Goal: Navigation & Orientation: Find specific page/section

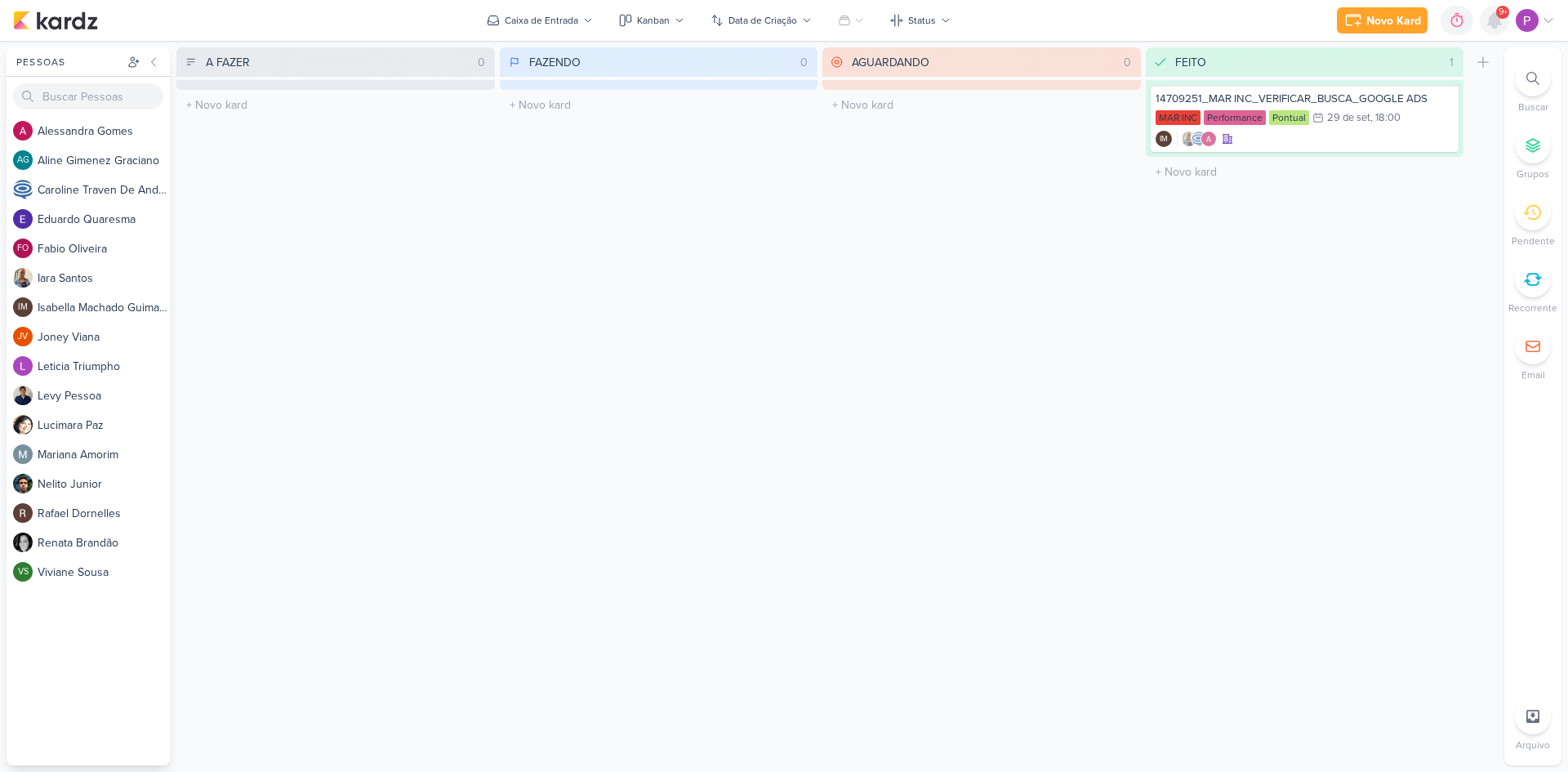
click at [1501, 27] on icon at bounding box center [1495, 20] width 20 height 20
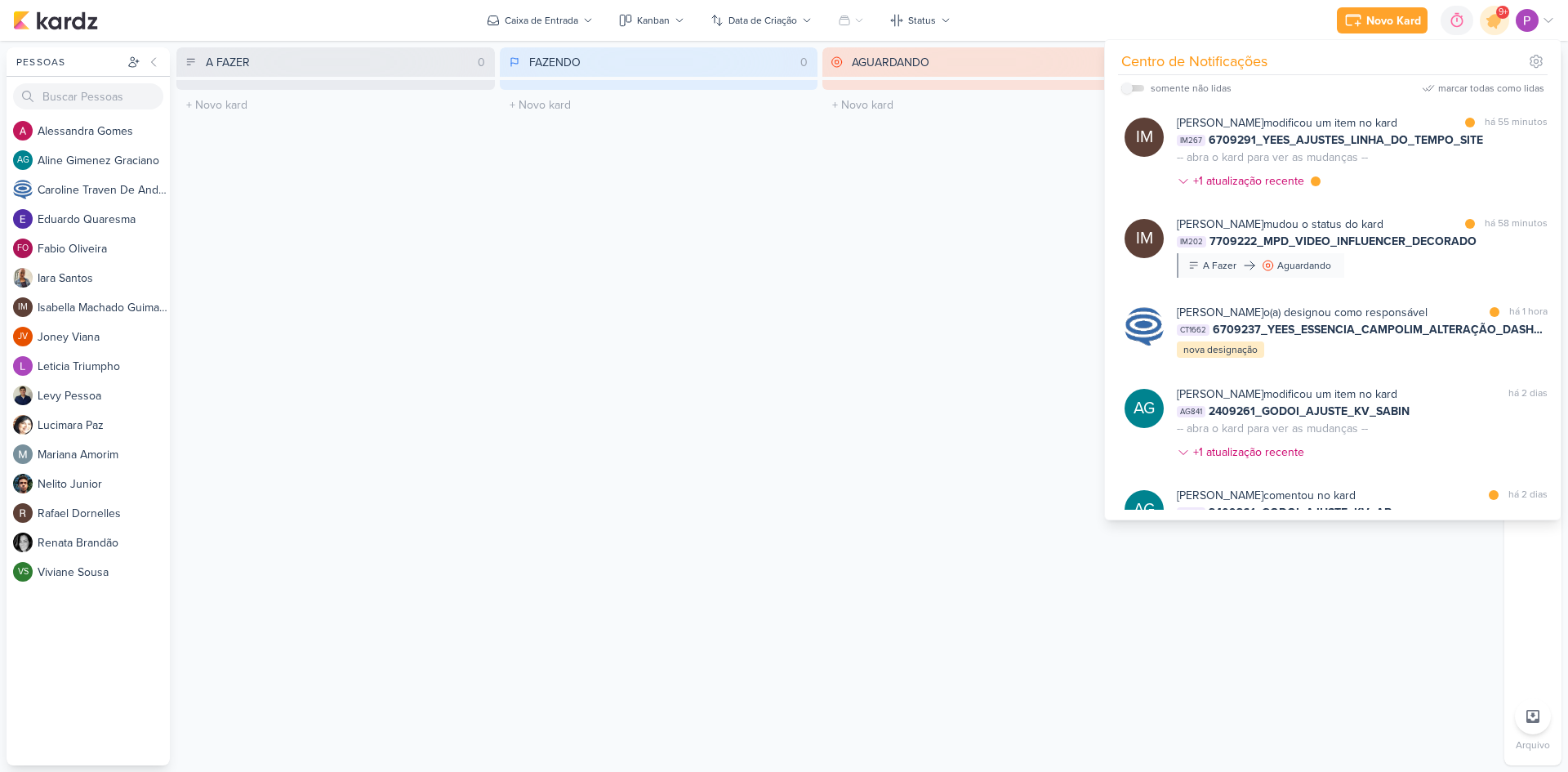
click at [997, 263] on div "AGUARDANDO 0 Mover Para Esquerda Mover Para Direita [GEOGRAPHIC_DATA] O título …" at bounding box center [981, 406] width 319 height 719
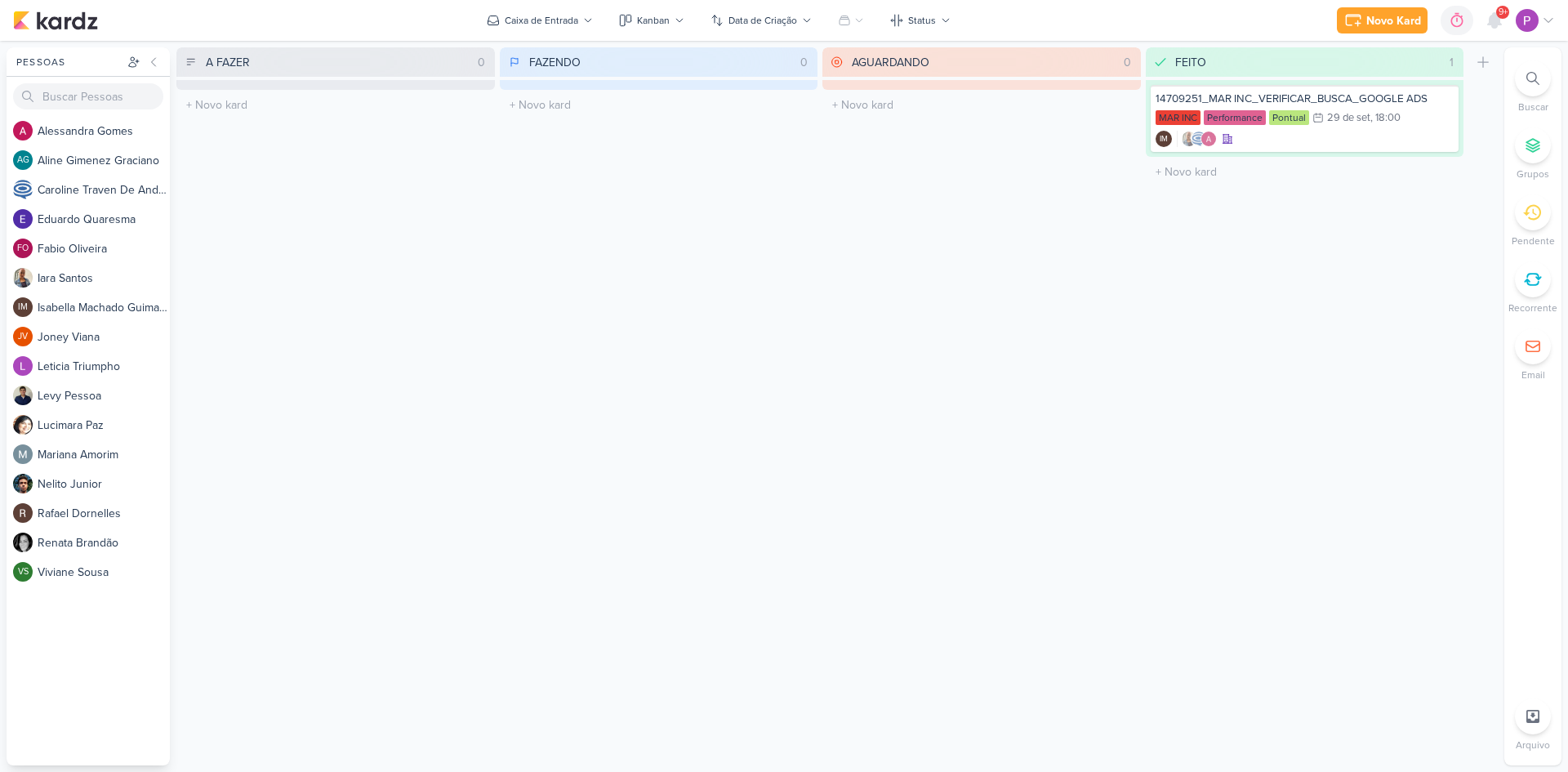
click at [1477, 24] on div "Novo Kard Ctrl + k 0h0m Sessão desligada... Hoje 0h0m Semana 0h0m Mês 0h0m Nenh…" at bounding box center [1446, 20] width 218 height 29
click at [1488, 24] on icon at bounding box center [1494, 20] width 13 height 15
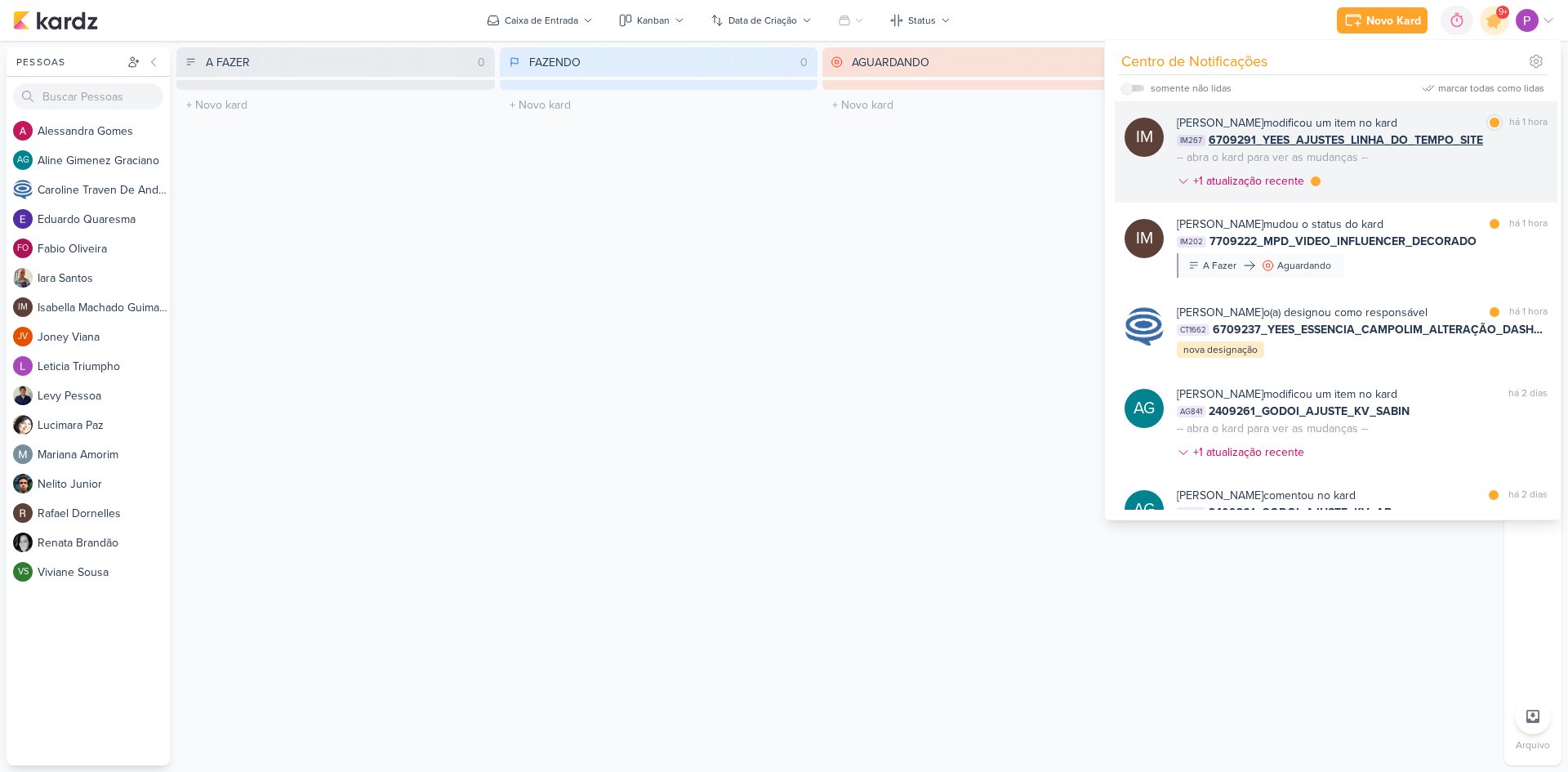
click at [1385, 170] on div "[PERSON_NAME] modificou um item no kard marcar como lida há 1 hora IM267 670929…" at bounding box center [1363, 155] width 371 height 82
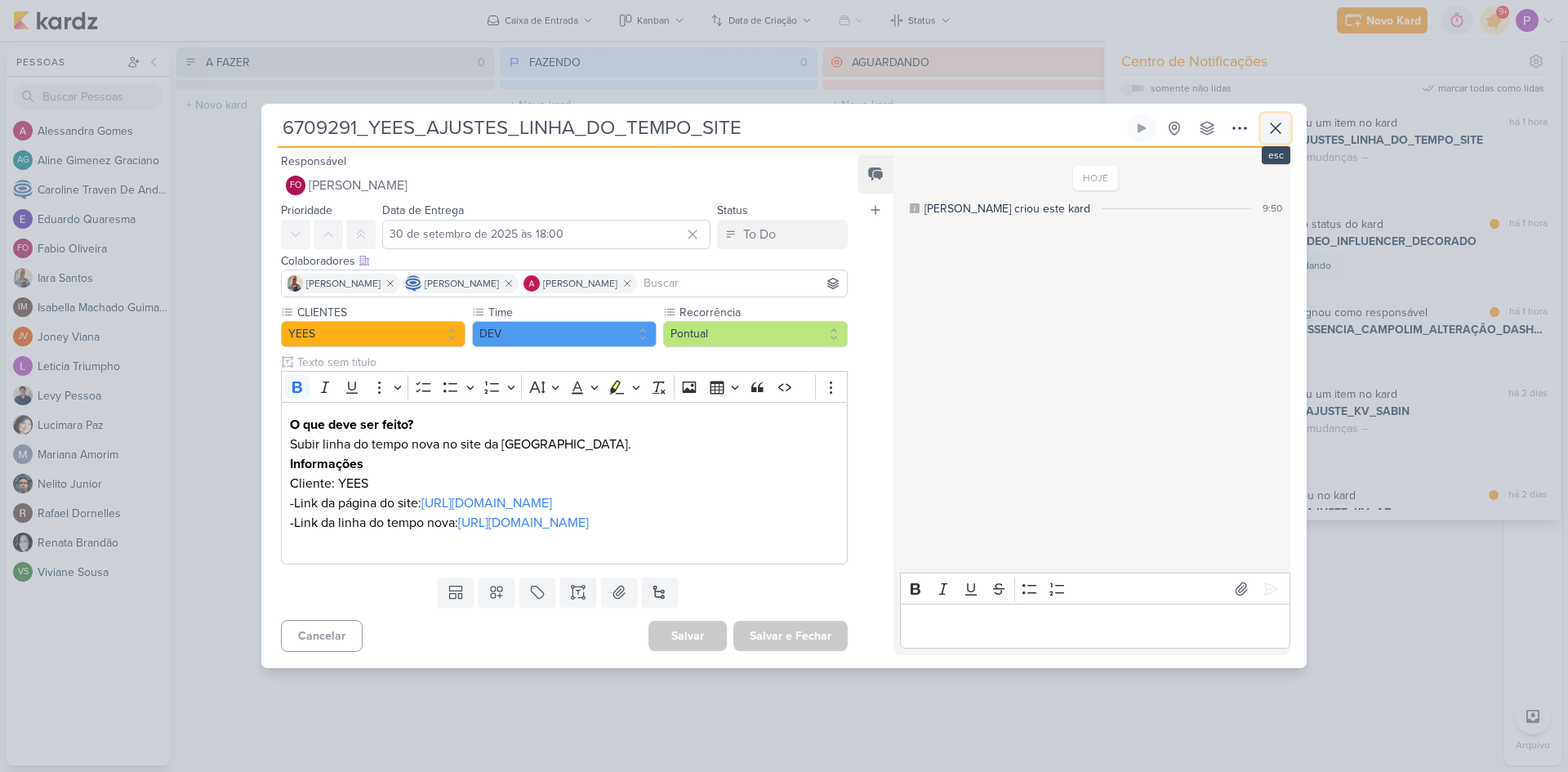
click at [1275, 129] on button at bounding box center [1276, 128] width 29 height 29
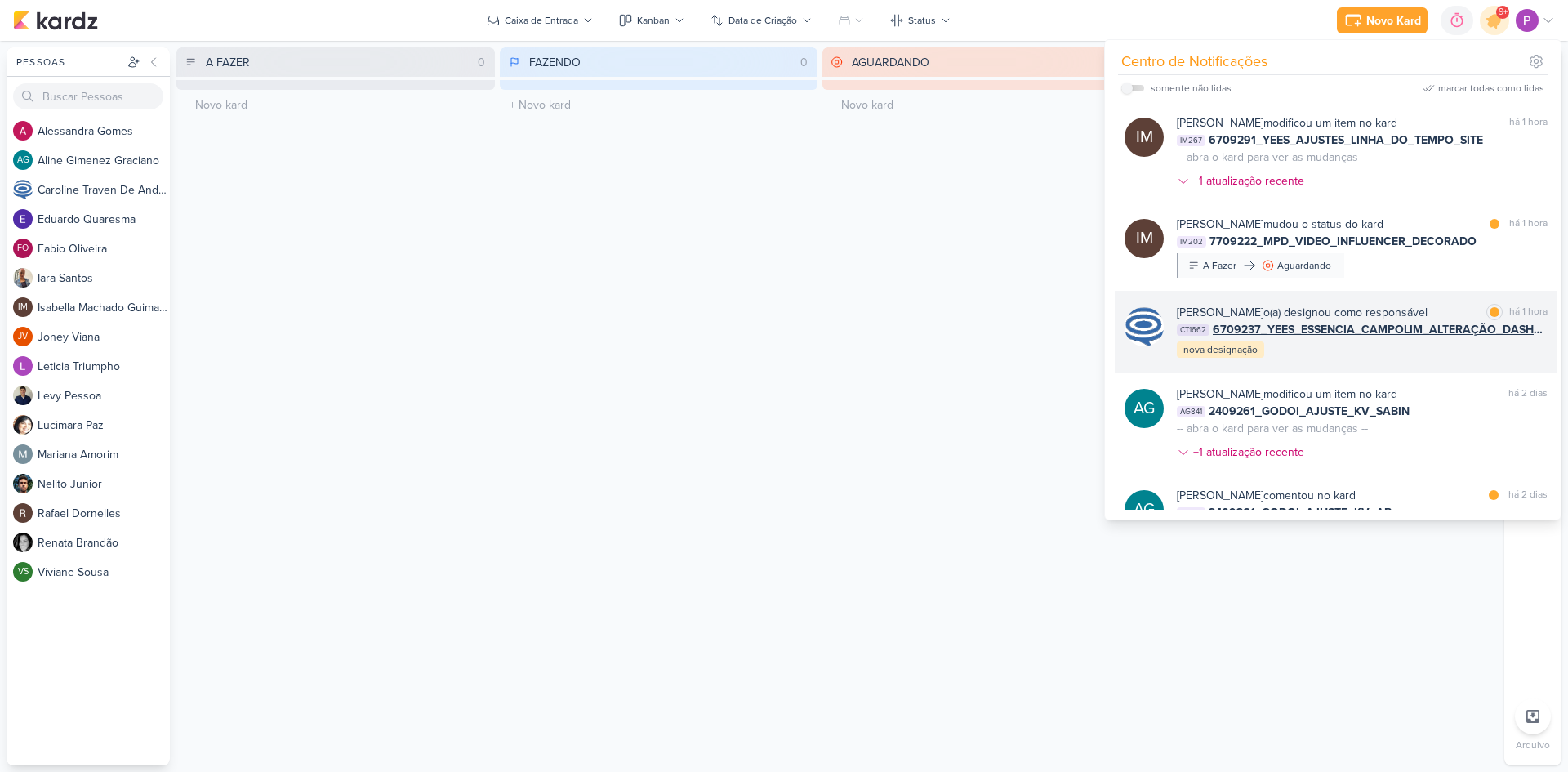
scroll to position [82, 0]
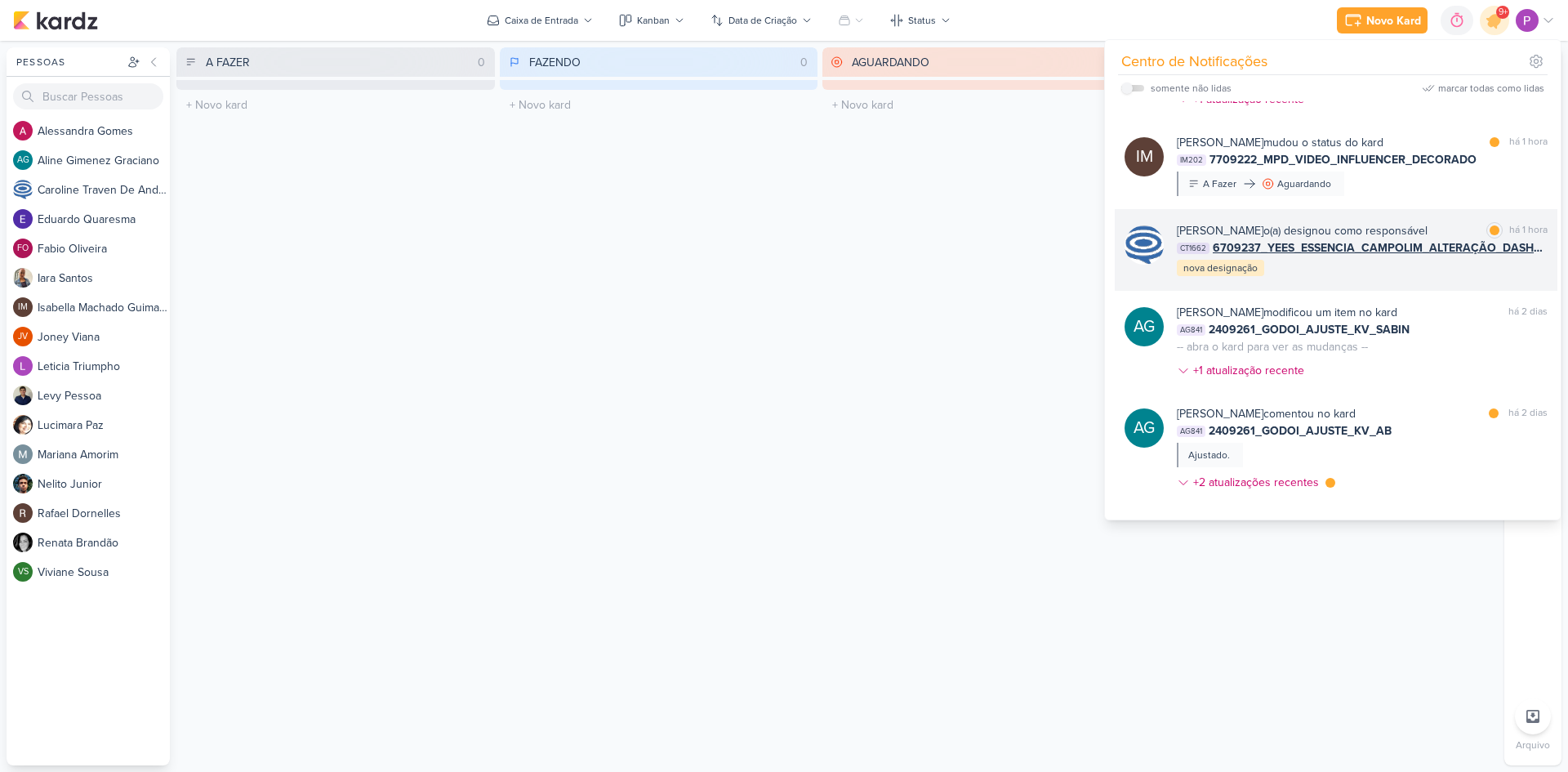
click at [1328, 278] on div "[PERSON_NAME] o(a) designou como responsável marcar como lida há 1 hora CT1662 …" at bounding box center [1363, 250] width 371 height 56
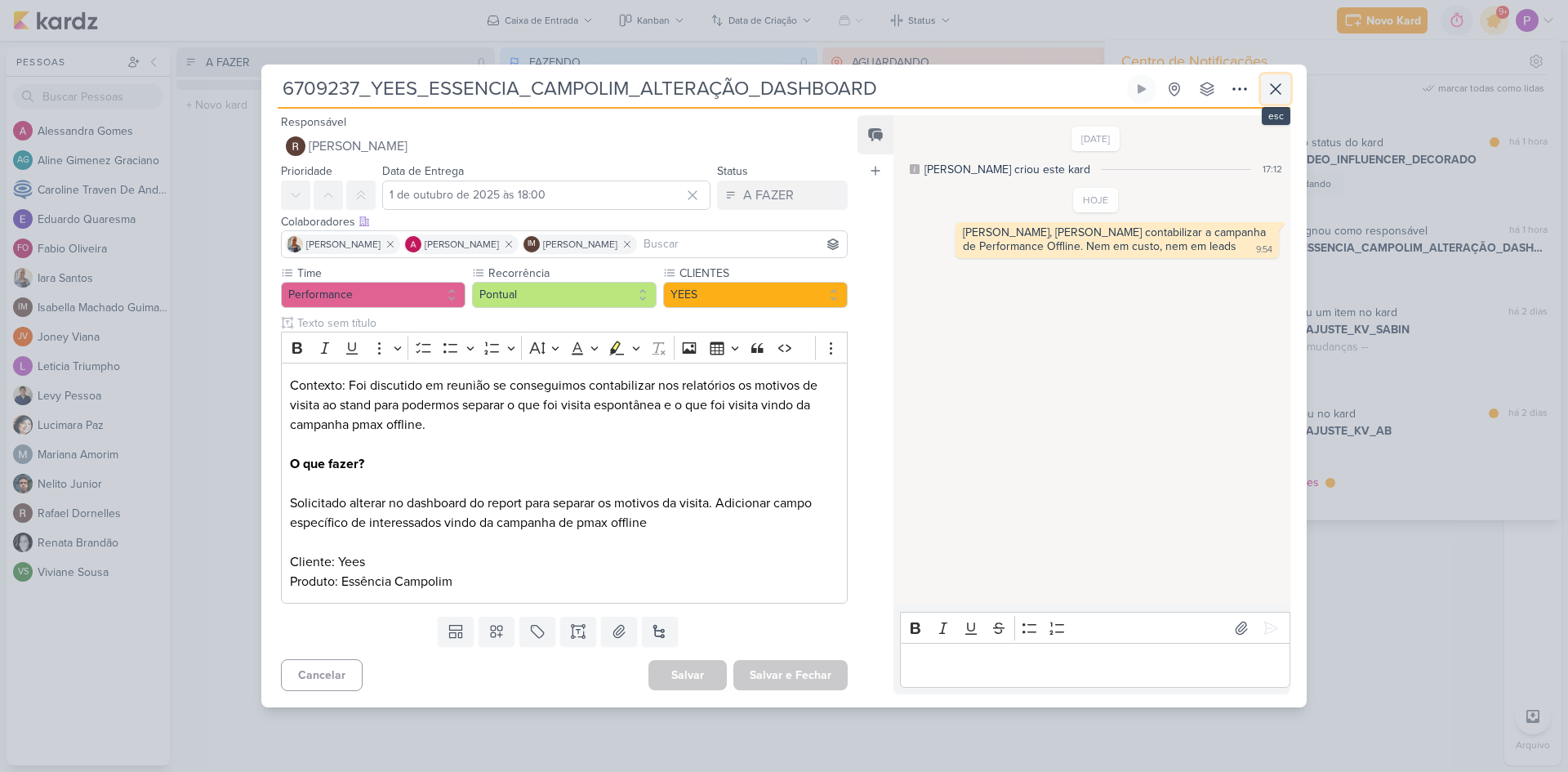
click at [1280, 92] on icon at bounding box center [1276, 89] width 10 height 10
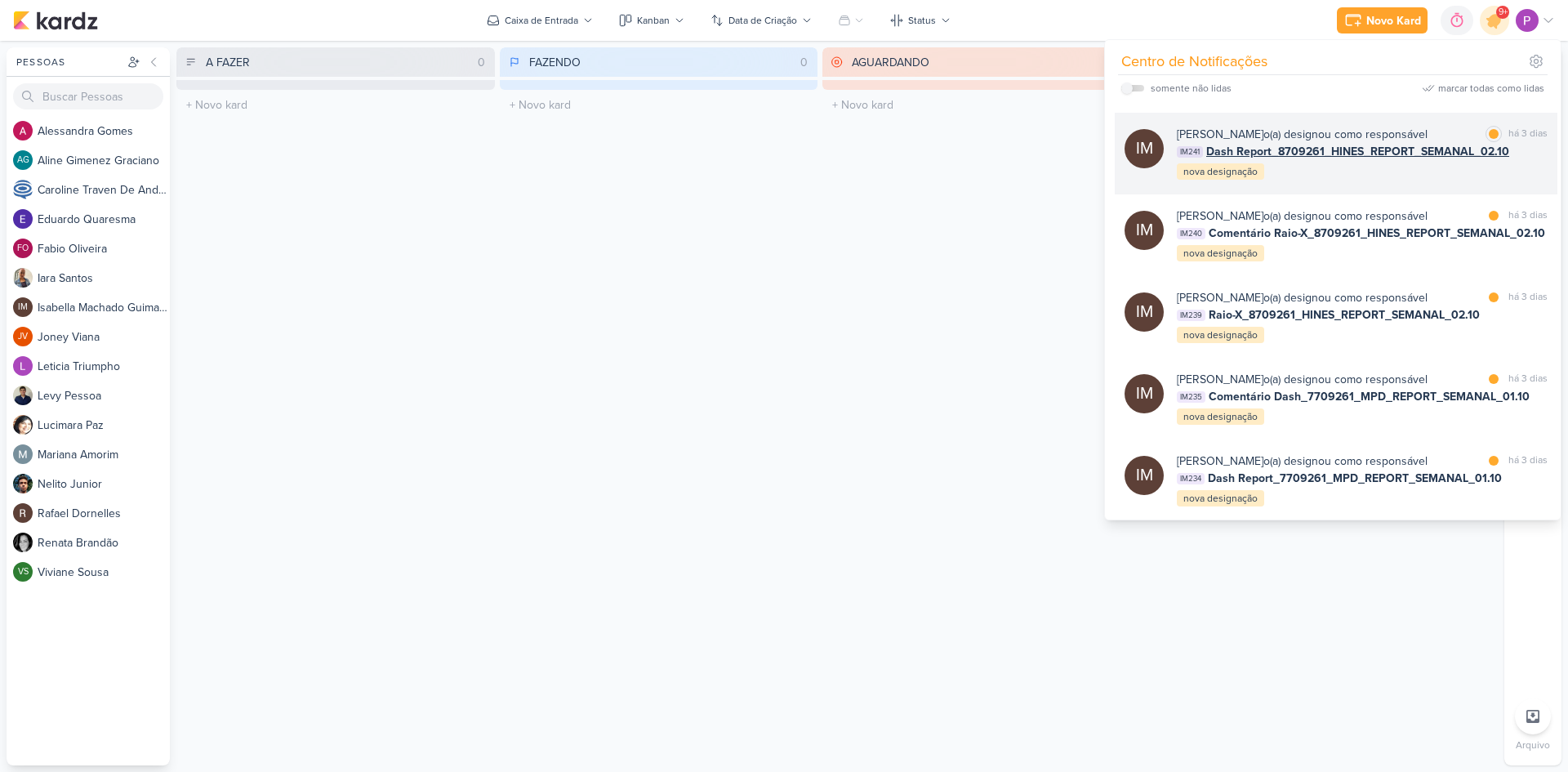
scroll to position [2407, 0]
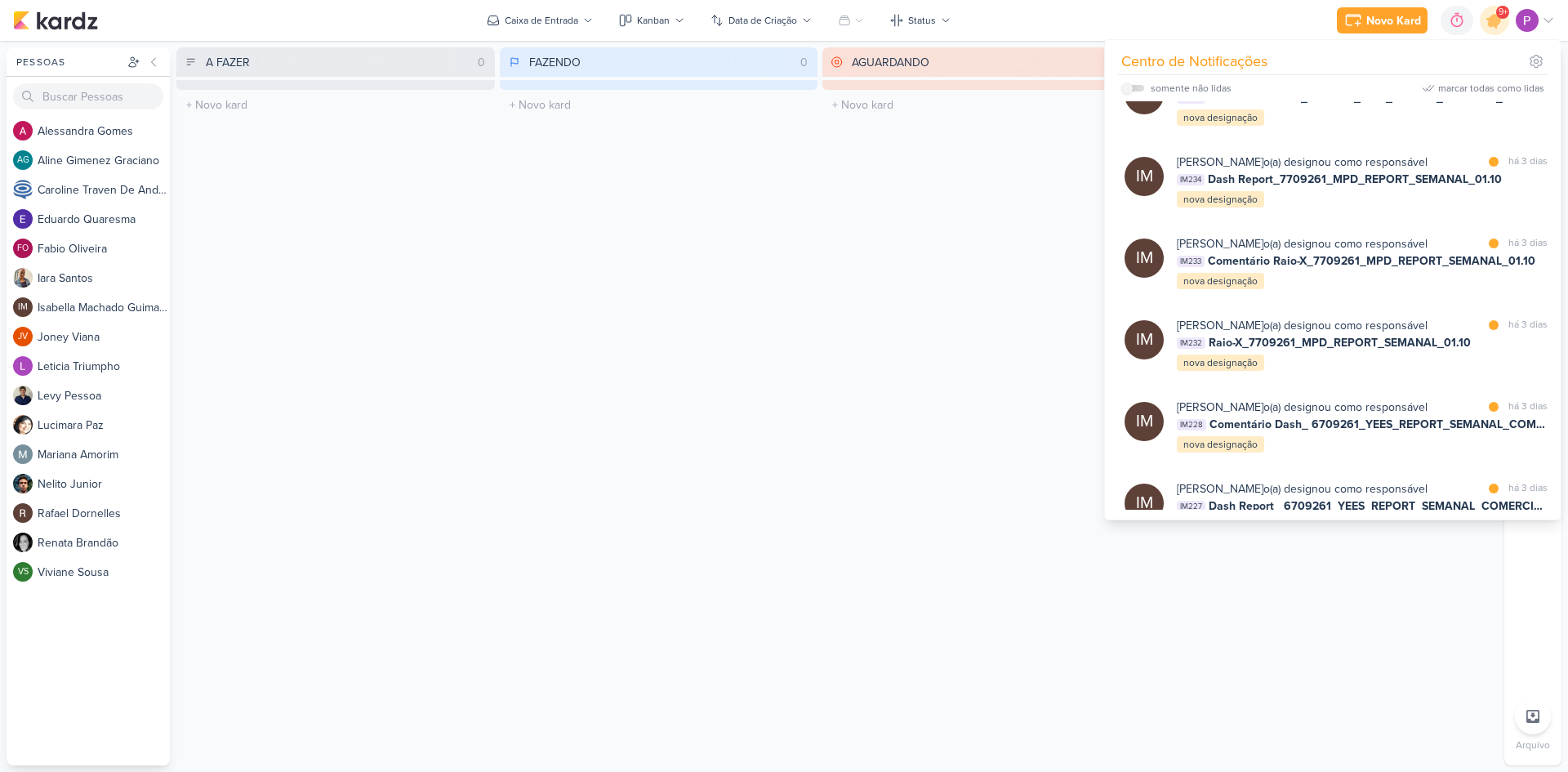
click at [851, 427] on div "AGUARDANDO 0 Mover Para Esquerda Mover Para Direita [GEOGRAPHIC_DATA] O título …" at bounding box center [981, 406] width 319 height 719
